Goal: Information Seeking & Learning: Learn about a topic

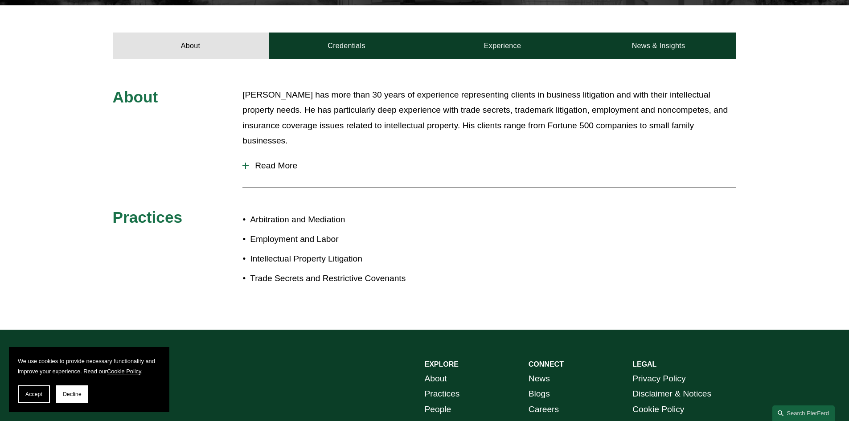
scroll to position [312, 0]
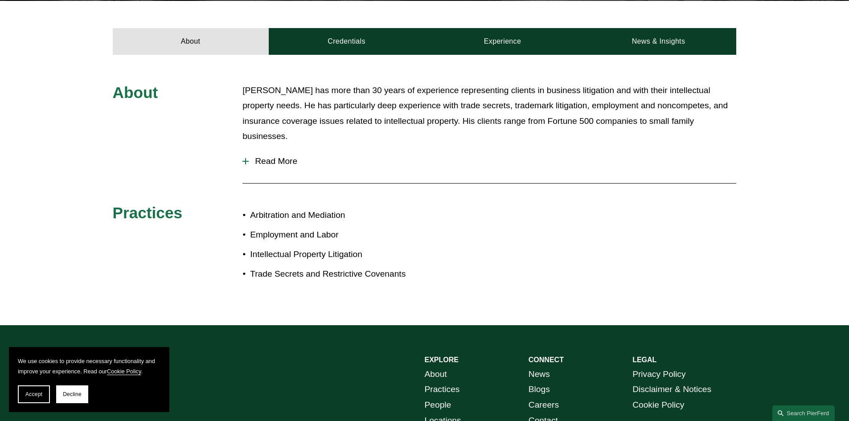
click at [278, 156] on span "Read More" at bounding box center [492, 161] width 487 height 10
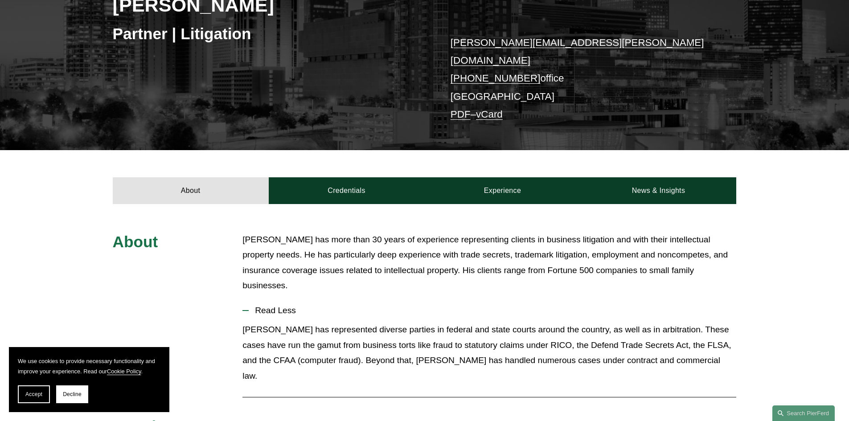
scroll to position [178, 0]
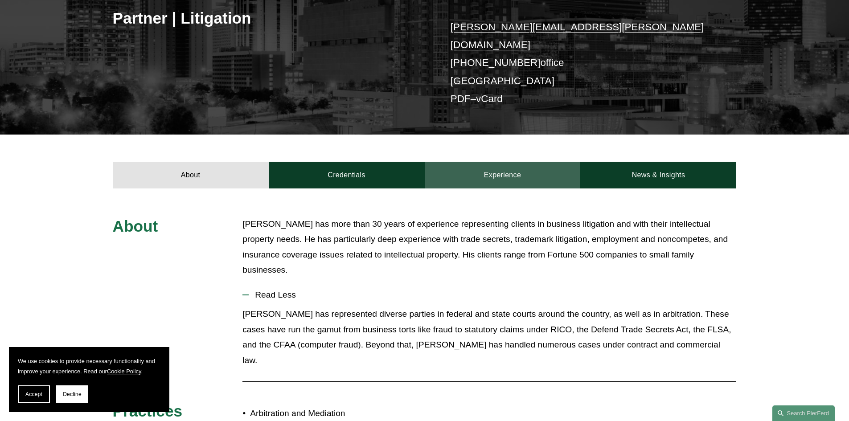
click at [504, 162] on link "Experience" at bounding box center [503, 175] width 156 height 27
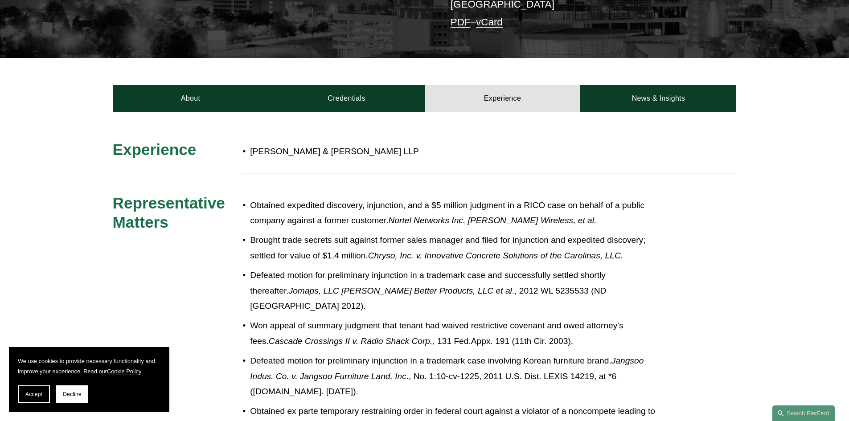
scroll to position [223, 0]
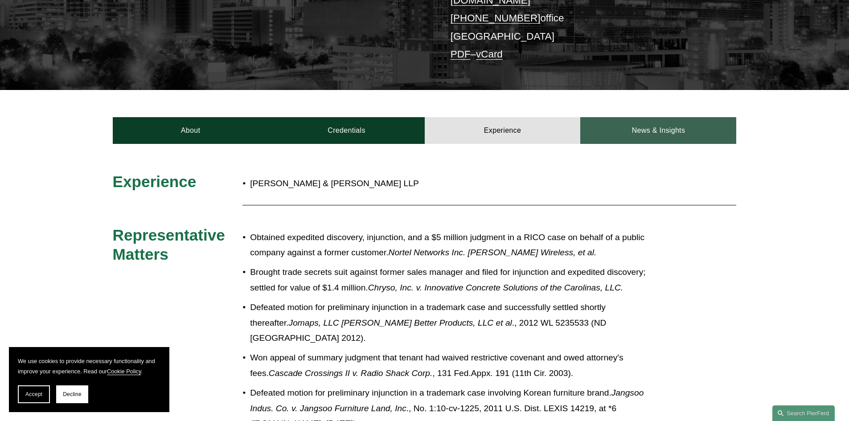
click at [626, 118] on link "News & Insights" at bounding box center [658, 130] width 156 height 27
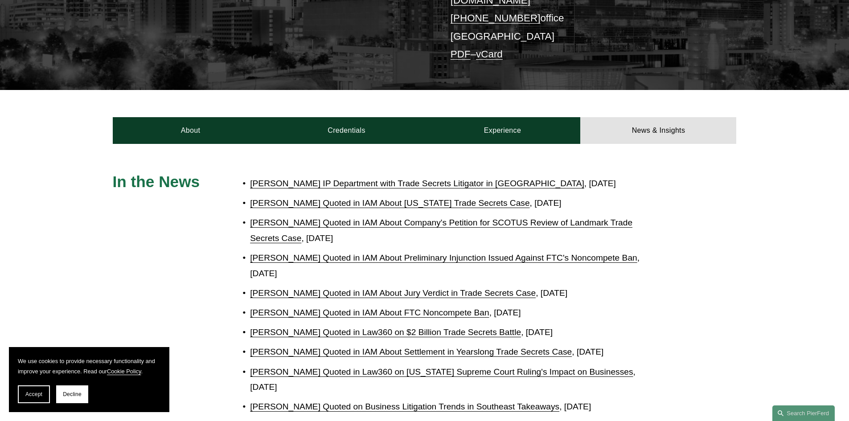
click at [429, 179] on link "[PERSON_NAME] IP Department with Trade Secrets Litigator in [GEOGRAPHIC_DATA]" at bounding box center [417, 183] width 334 height 9
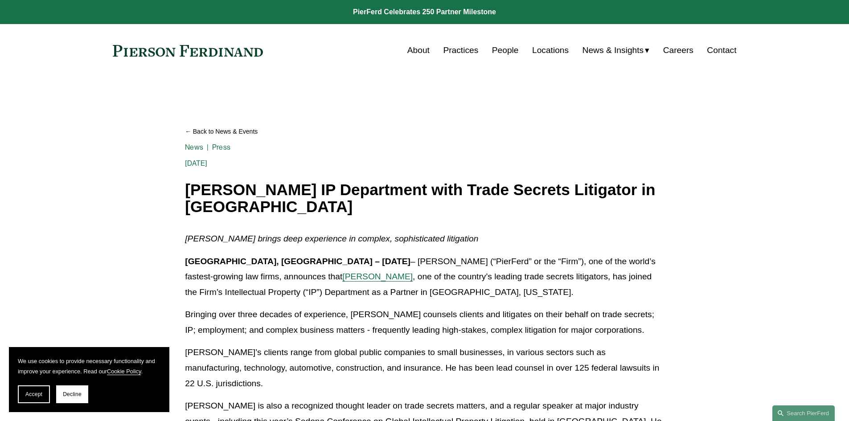
click at [342, 278] on span "[PERSON_NAME]" at bounding box center [377, 276] width 70 height 9
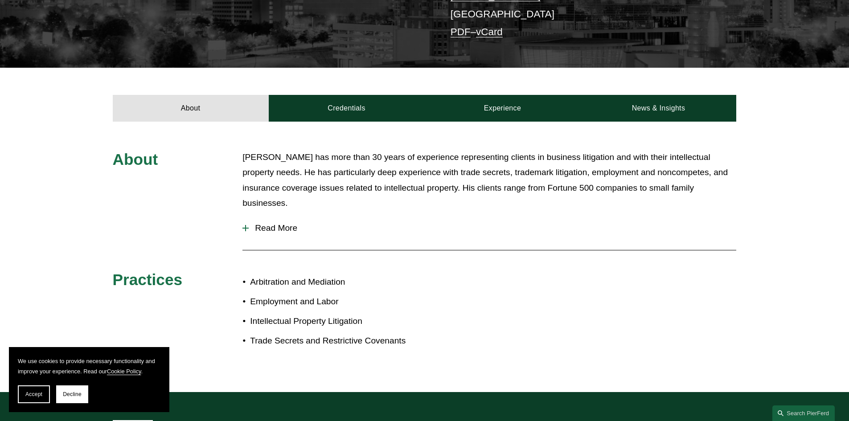
scroll to position [223, 0]
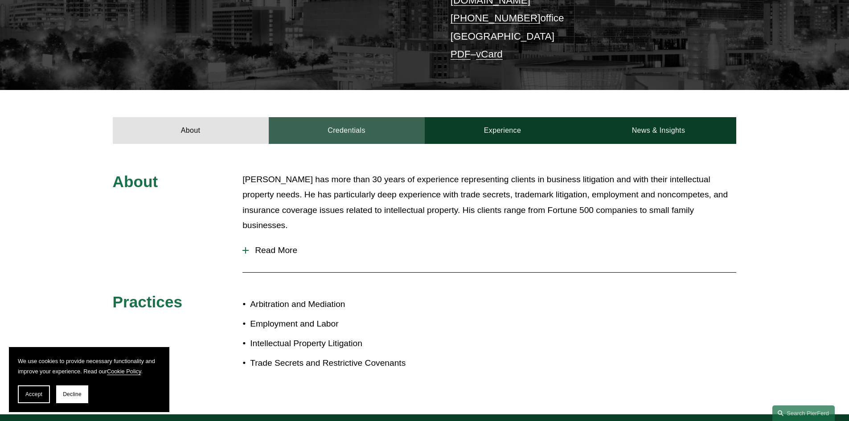
click at [336, 119] on link "Credentials" at bounding box center [347, 130] width 156 height 27
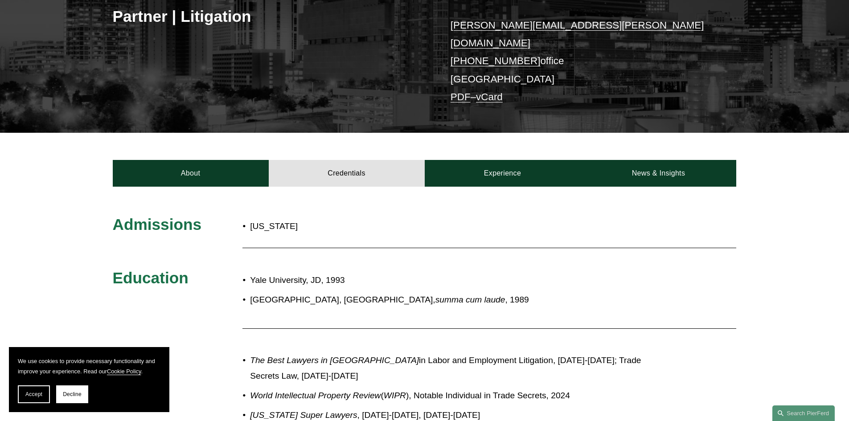
scroll to position [178, 0]
